Goal: Information Seeking & Learning: Learn about a topic

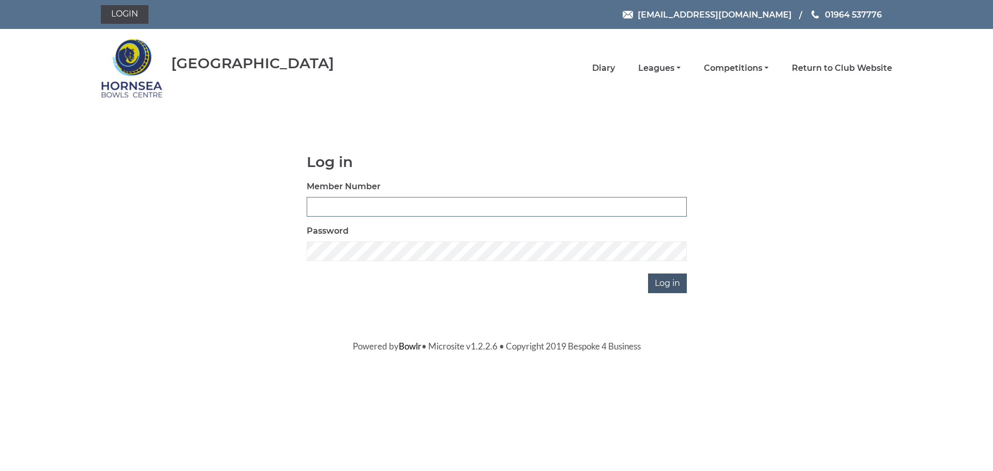
type input "1000"
click at [670, 286] on input "Log in" at bounding box center [667, 284] width 39 height 20
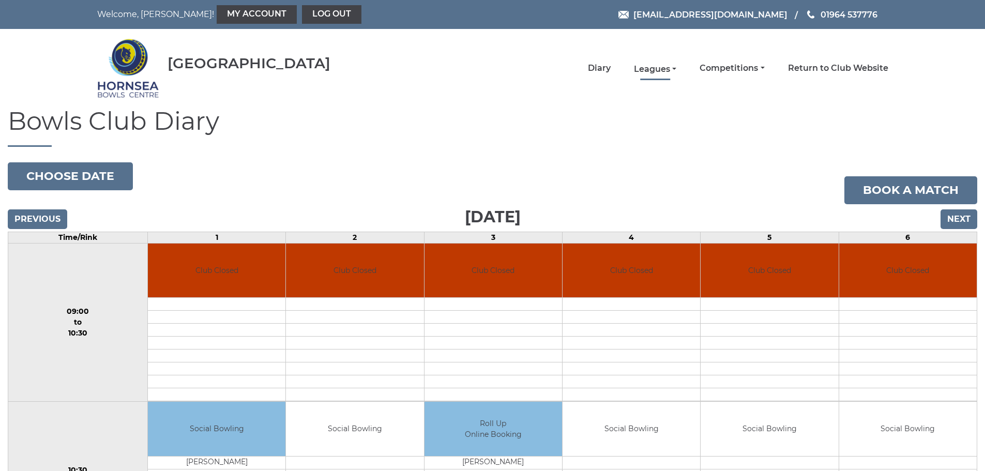
click at [673, 71] on link "Leagues" at bounding box center [655, 69] width 42 height 11
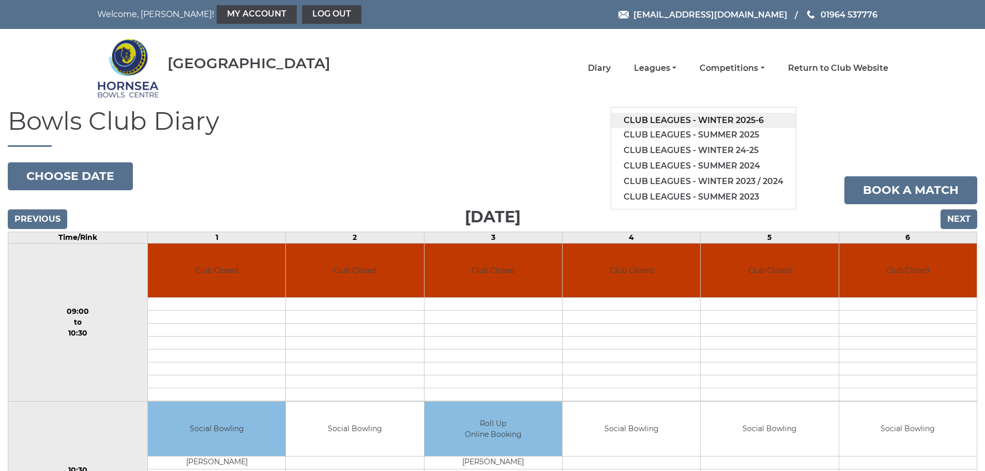
click at [720, 120] on link "Club leagues - Winter 2025-6" at bounding box center [703, 121] width 185 height 16
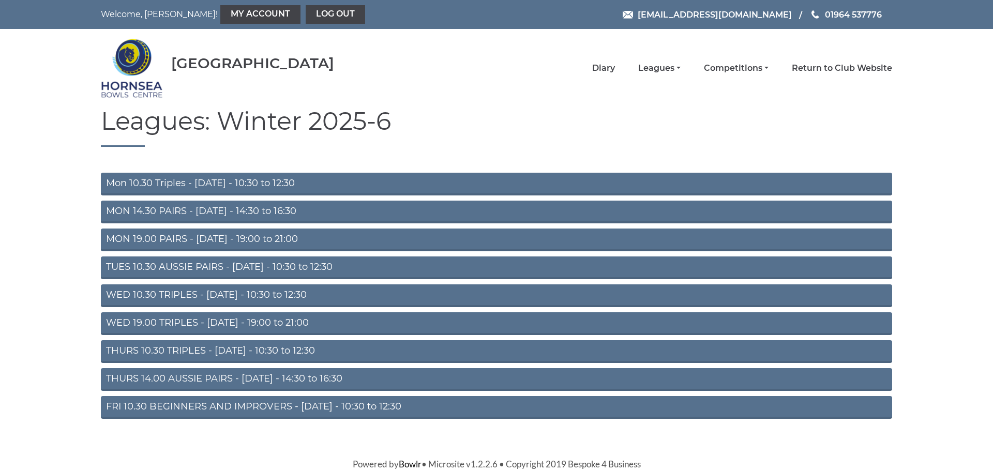
click at [251, 408] on link "FRI 10.30 BEGINNERS AND IMPROVERS - Friday - 10:30 to 12:30" at bounding box center [496, 407] width 791 height 23
click at [220, 379] on link "THURS 14.00 AUSSIE PAIRS - Thursday - 14:30 to 16:30" at bounding box center [496, 379] width 791 height 23
click at [258, 185] on link "Mon 10.30 Triples - [DATE] - 10:30 to 12:30" at bounding box center [496, 184] width 791 height 23
click at [604, 66] on link "Diary" at bounding box center [603, 69] width 23 height 11
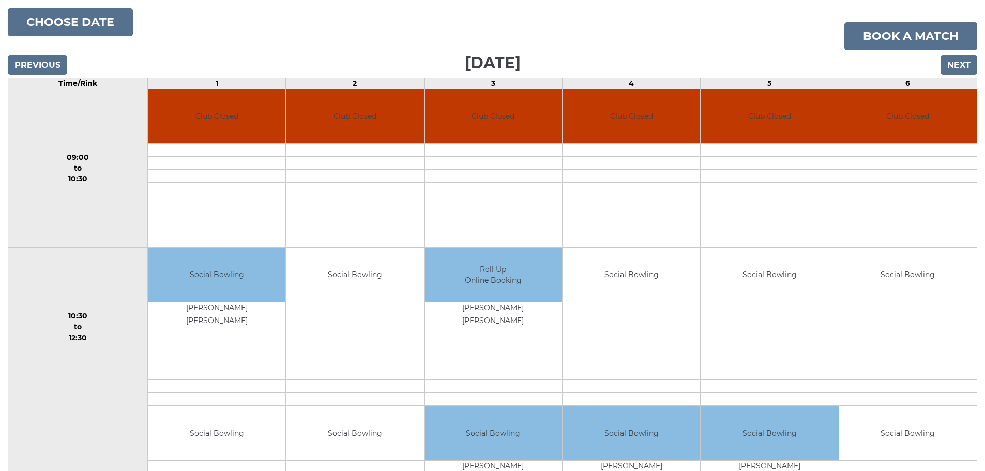
scroll to position [103, 0]
